Goal: Find contact information: Find contact information

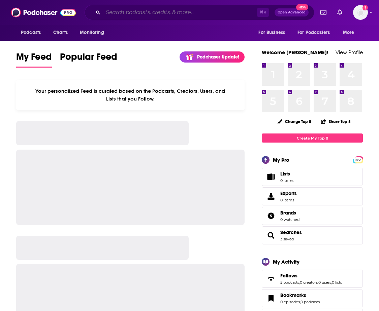
click at [168, 13] on input "Search podcasts, credits, & more..." at bounding box center [180, 12] width 154 height 11
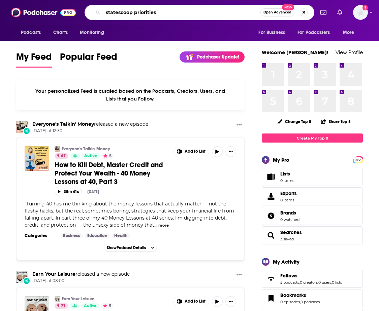
type input "statescoop priorities"
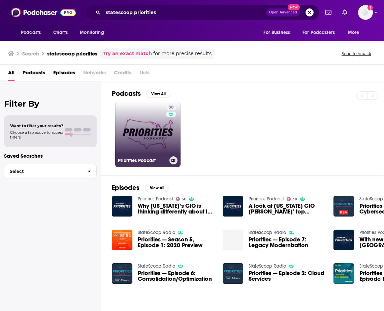
click at [144, 137] on link "30 Priorities Podcast" at bounding box center [147, 134] width 65 height 65
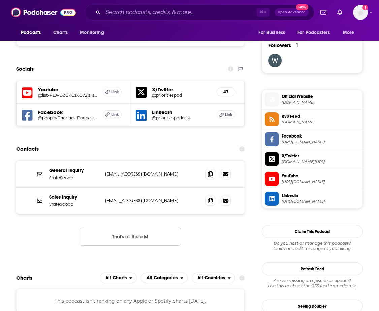
scroll to position [482, 0]
click at [151, 185] on div "General Inquiry StateScoop [EMAIL_ADDRESS][DOMAIN_NAME] [EMAIL_ADDRESS][DOMAIN_…" at bounding box center [130, 174] width 228 height 27
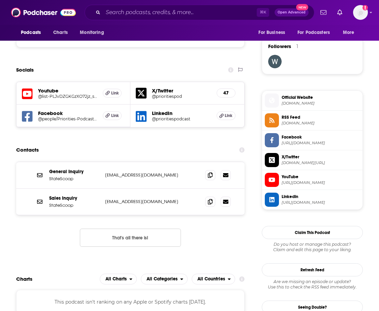
click at [151, 234] on button "That's all there is!" at bounding box center [130, 238] width 101 height 18
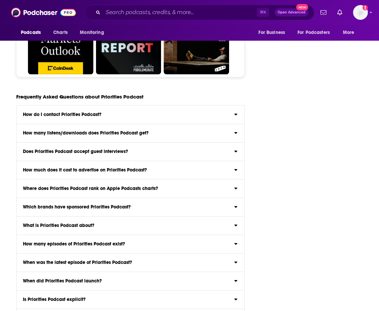
scroll to position [2001, 0]
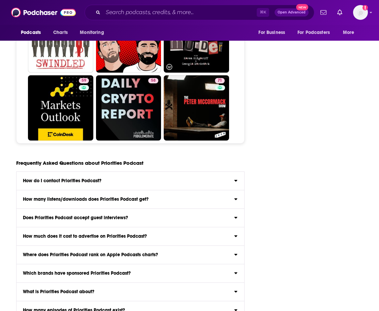
click at [146, 180] on div "How do I contact Priorities Podcast?" at bounding box center [130, 181] width 228 height 5
click at [0, 0] on input "How do I contact Priorities Podcast? Click here to view contact information for…" at bounding box center [0, 0] width 0 height 0
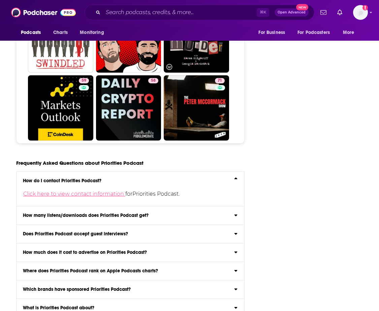
click at [109, 194] on link "Click here to view contact information" at bounding box center [74, 194] width 102 height 6
